Goal: Register for event/course

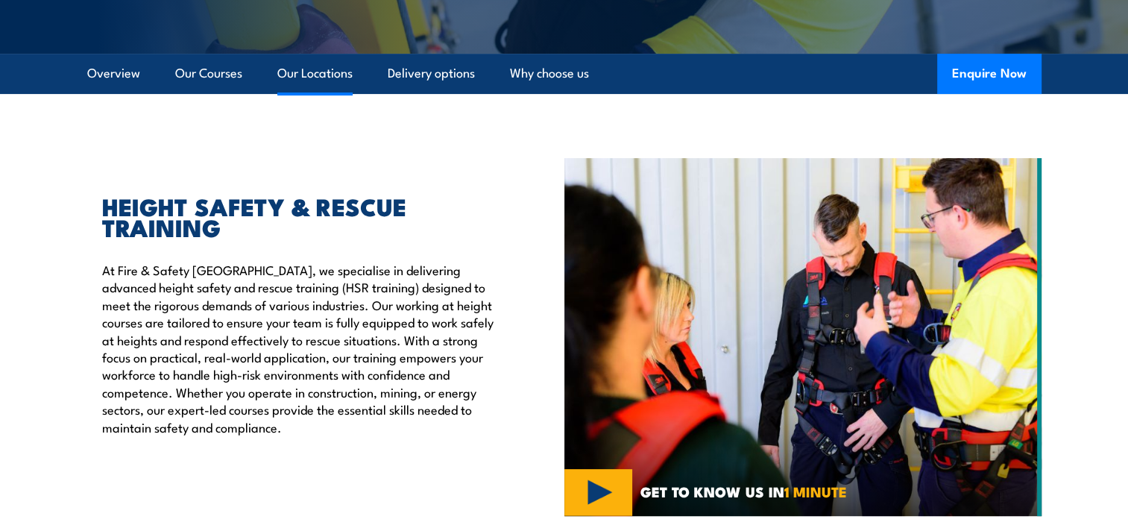
click at [303, 64] on link "Our Locations" at bounding box center [314, 73] width 75 height 39
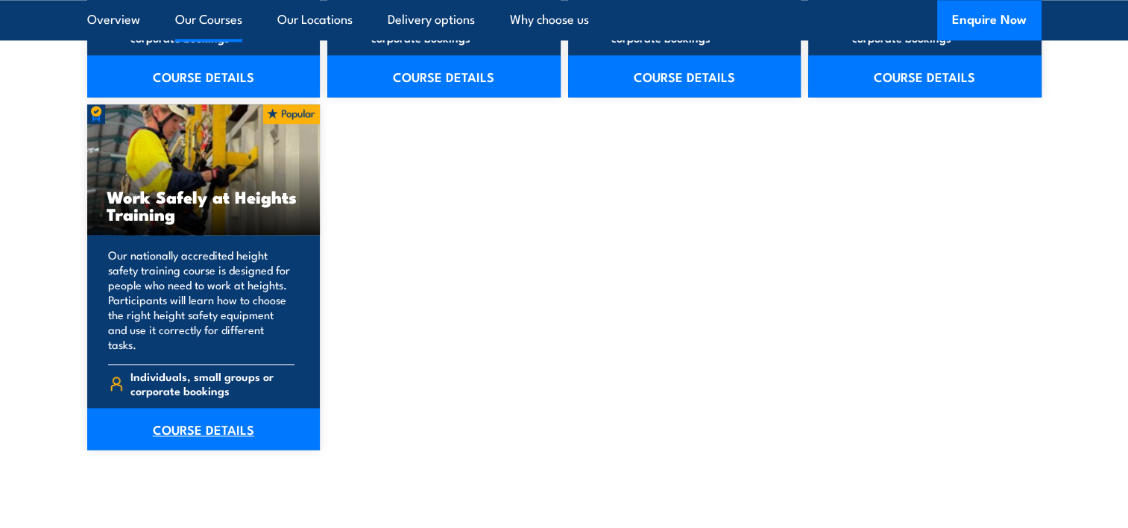
scroll to position [2012, 0]
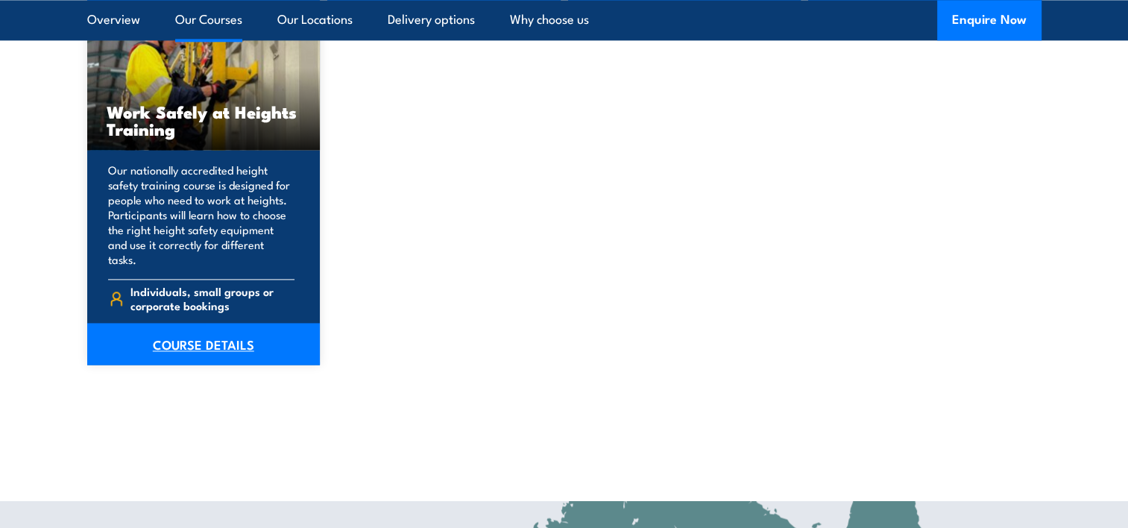
click at [173, 328] on link "COURSE DETAILS" at bounding box center [203, 344] width 233 height 42
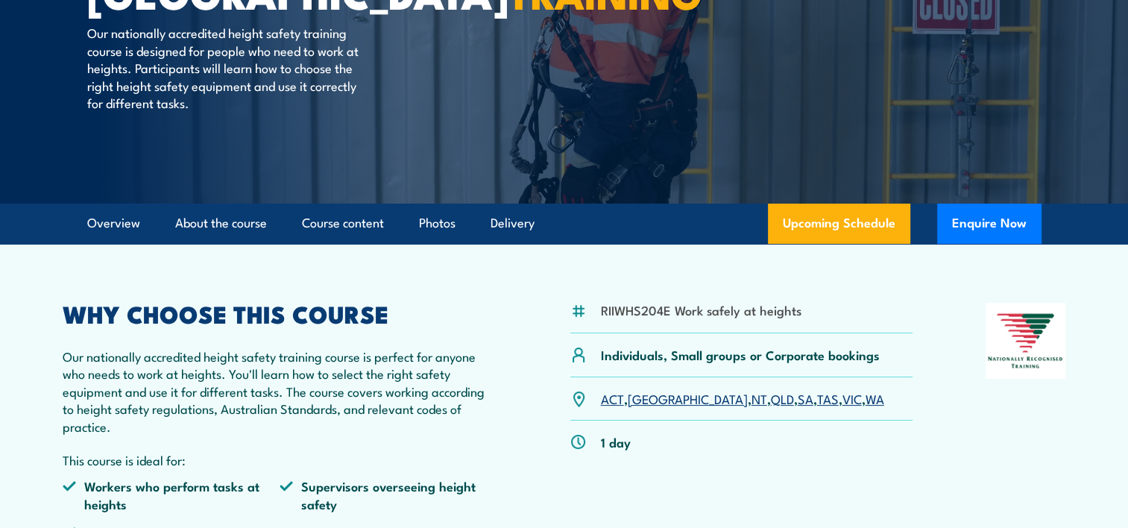
scroll to position [224, 0]
click at [850, 224] on link "Upcoming Schedule" at bounding box center [839, 223] width 142 height 40
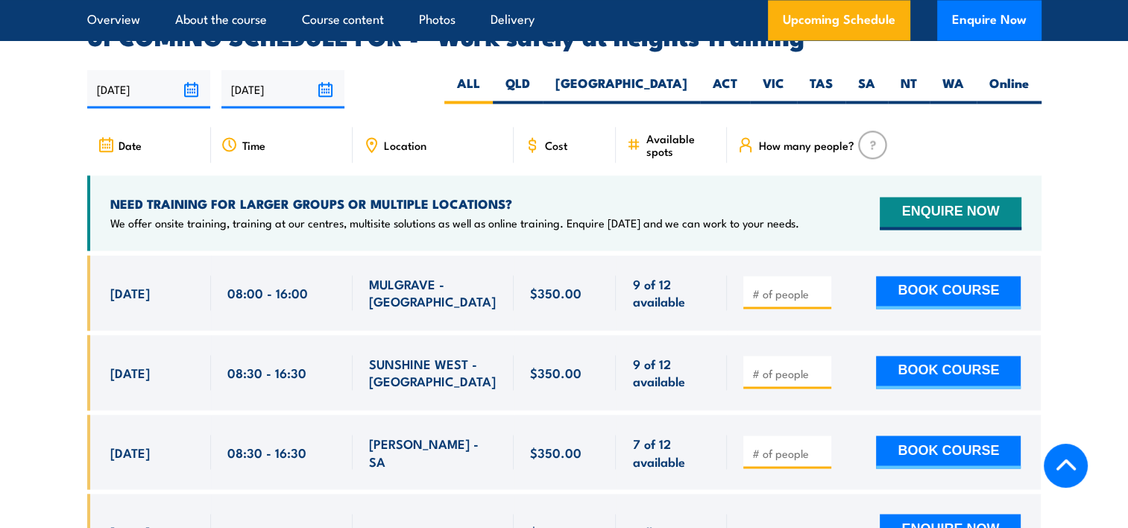
scroll to position [2371, 0]
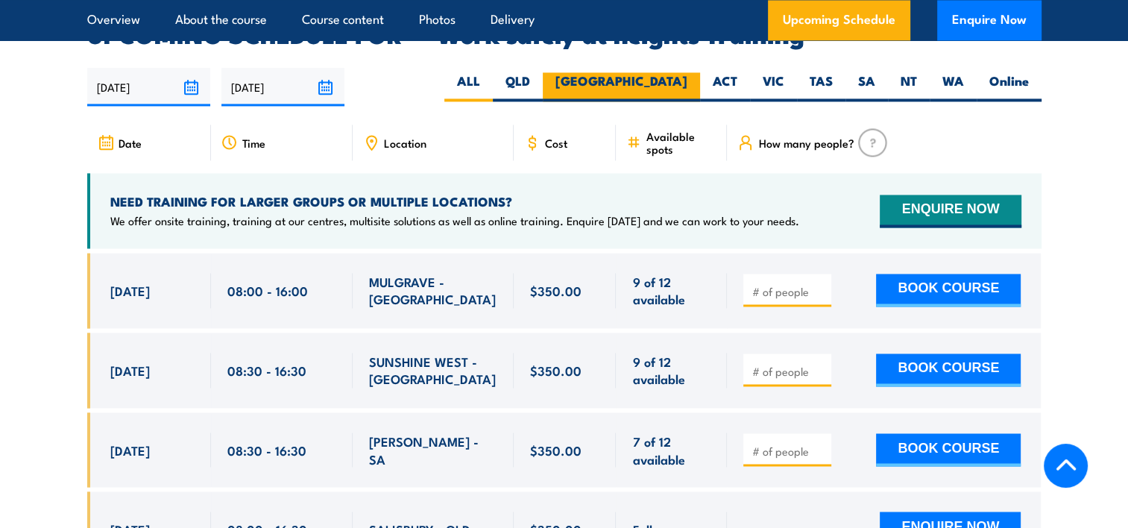
click at [669, 72] on label "[GEOGRAPHIC_DATA]" at bounding box center [621, 86] width 157 height 29
click at [687, 72] on input "[GEOGRAPHIC_DATA]" at bounding box center [692, 77] width 10 height 10
radio input "true"
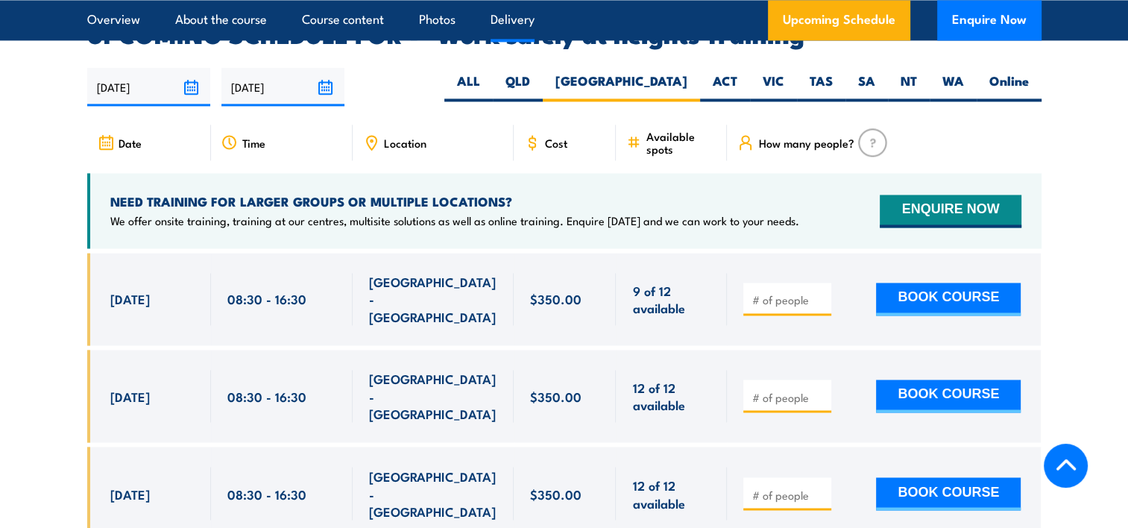
scroll to position [2371, 0]
drag, startPoint x: 107, startPoint y: 268, endPoint x: 189, endPoint y: 280, distance: 82.1
click at [189, 280] on div "[DATE] 08:30 - 08:30" at bounding box center [149, 299] width 124 height 92
